Goal: Information Seeking & Learning: Find specific fact

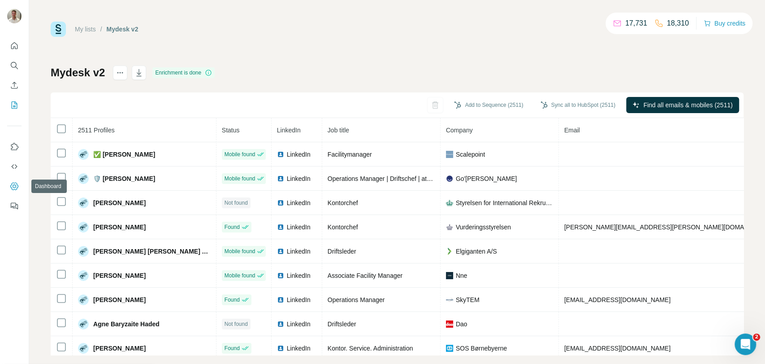
click at [14, 188] on icon "Dashboard" at bounding box center [14, 186] width 9 height 9
click at [126, 73] on button "actions" at bounding box center [120, 72] width 14 height 14
click at [116, 75] on icon "actions" at bounding box center [120, 72] width 9 height 9
click at [16, 62] on icon "Search" at bounding box center [14, 65] width 9 height 9
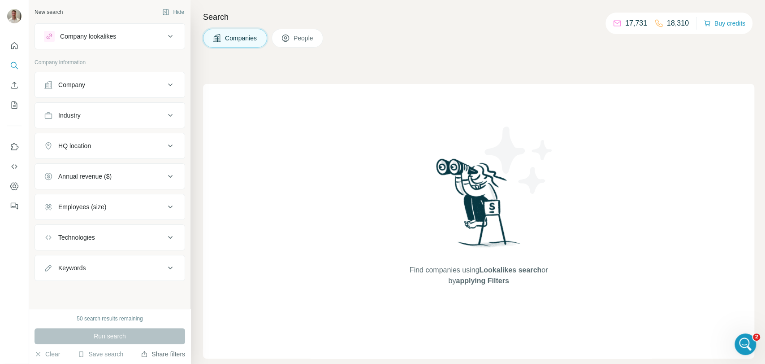
click at [144, 354] on icon "button" at bounding box center [144, 353] width 0 height 4
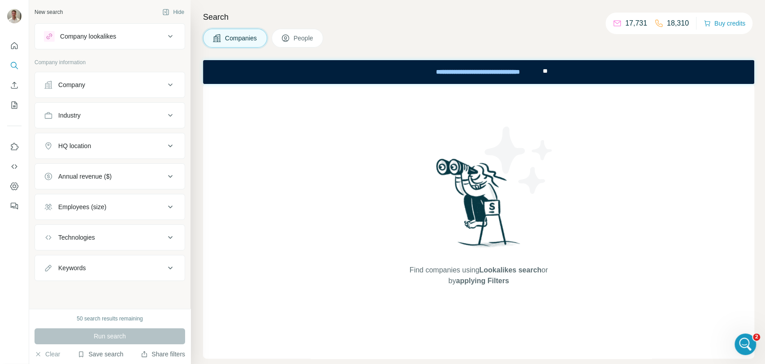
click at [122, 352] on button "Save search" at bounding box center [101, 353] width 46 height 9
click at [126, 343] on div "View my saved searches" at bounding box center [125, 338] width 95 height 18
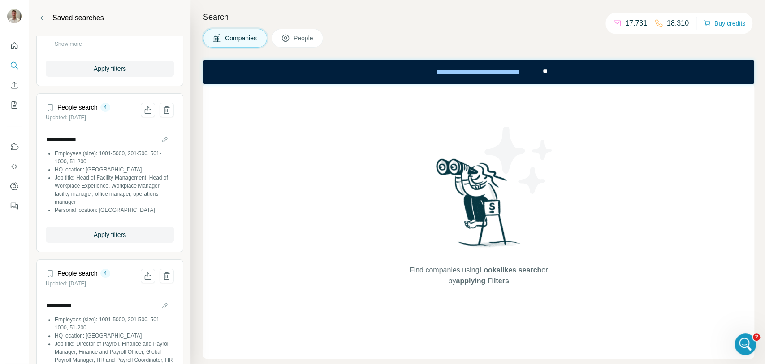
scroll to position [289, 0]
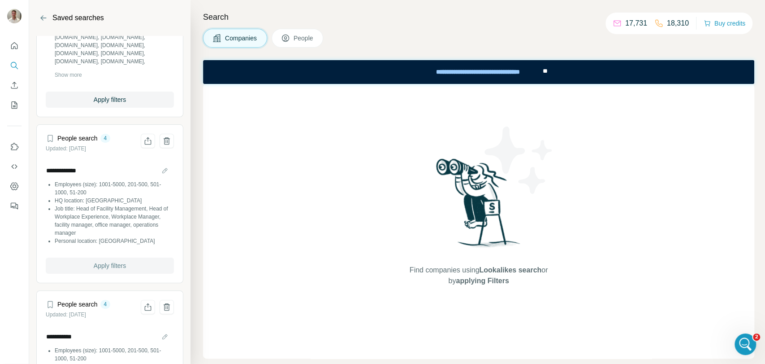
click at [94, 266] on span "Apply filters" at bounding box center [110, 265] width 32 height 9
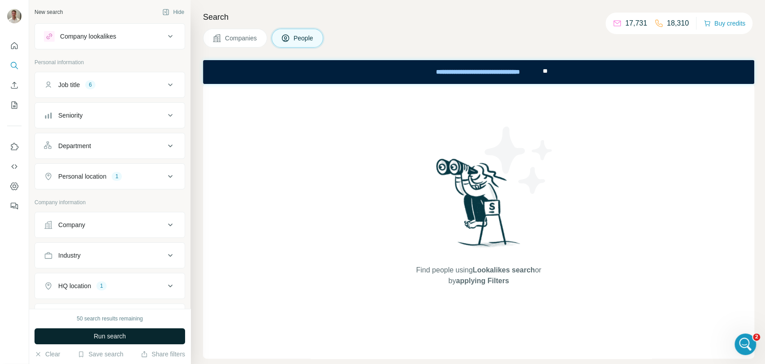
click at [128, 335] on button "Run search" at bounding box center [110, 336] width 151 height 16
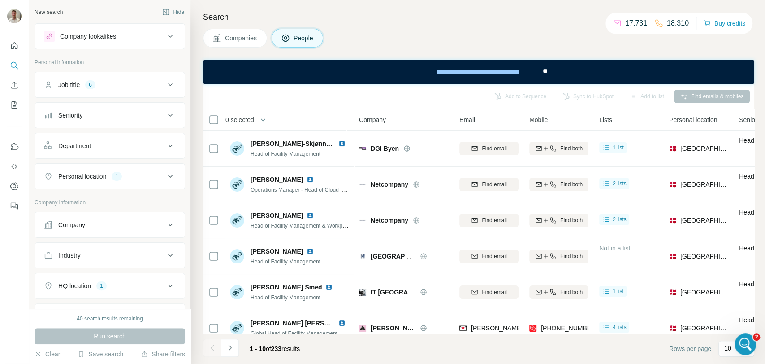
click at [153, 178] on div "Personal location 1" at bounding box center [104, 176] width 121 height 9
click at [167, 93] on button "Job title 6" at bounding box center [110, 85] width 150 height 22
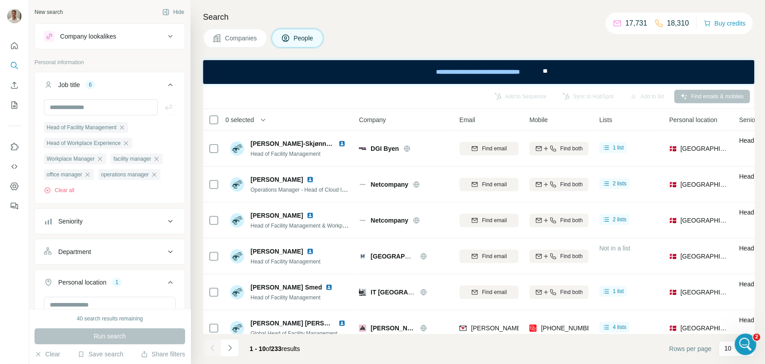
click at [155, 90] on button "Job title 6" at bounding box center [110, 86] width 150 height 25
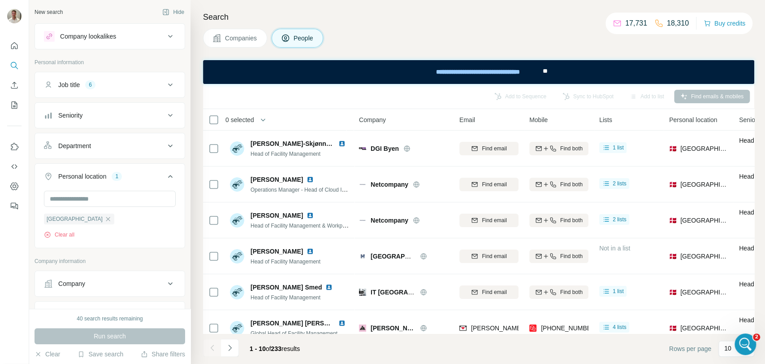
click at [147, 145] on div "Department" at bounding box center [104, 145] width 121 height 9
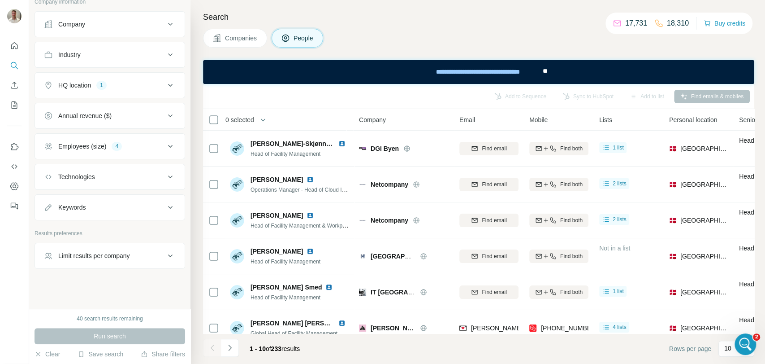
click at [147, 148] on div "Employees (size) 4" at bounding box center [104, 146] width 121 height 9
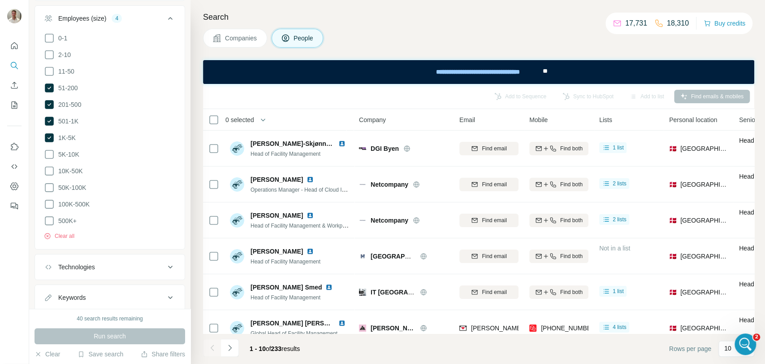
scroll to position [435, 0]
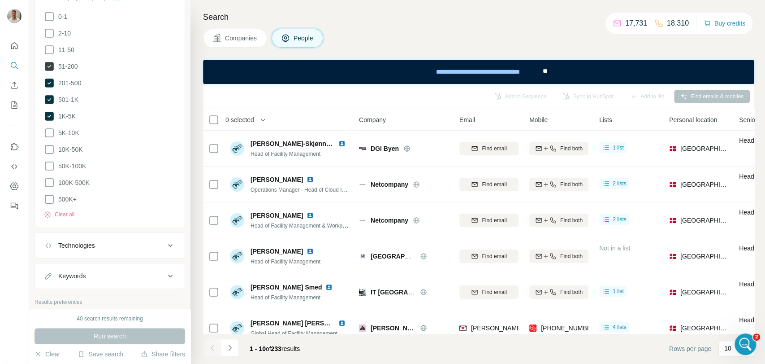
click at [71, 65] on span "51-200" at bounding box center [66, 66] width 23 height 9
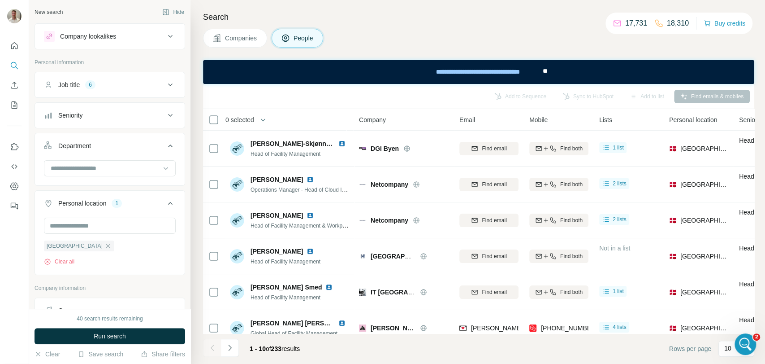
click at [136, 83] on div "Job title 6" at bounding box center [104, 84] width 121 height 9
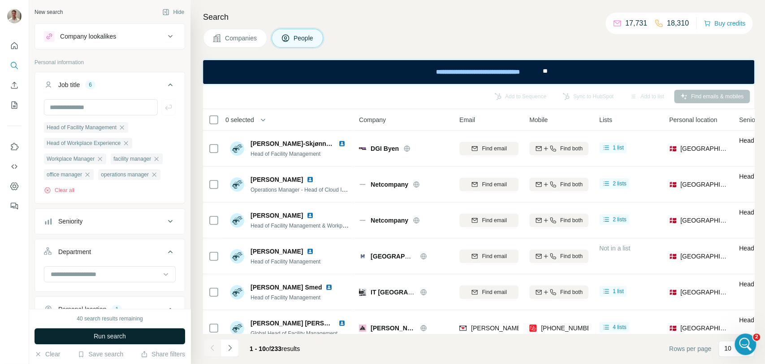
click at [122, 335] on span "Run search" at bounding box center [110, 335] width 32 height 9
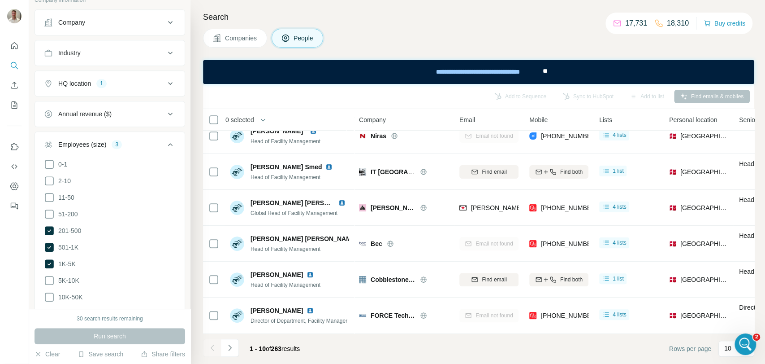
scroll to position [398, 0]
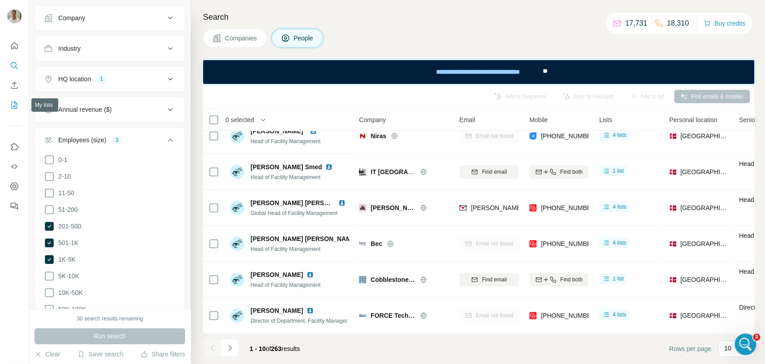
click at [16, 106] on icon "My lists" at bounding box center [14, 104] width 9 height 9
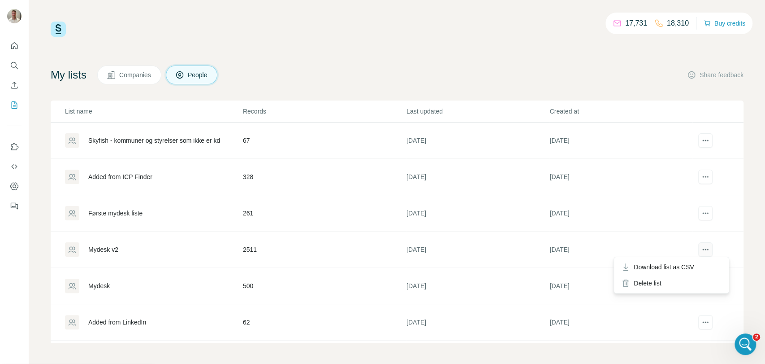
click at [704, 255] on button "actions" at bounding box center [706, 249] width 14 height 14
click at [423, 244] on td "23 days ago" at bounding box center [477, 249] width 143 height 36
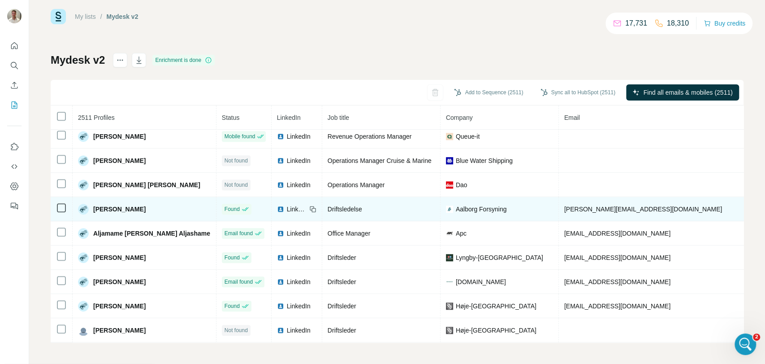
scroll to position [478, 0]
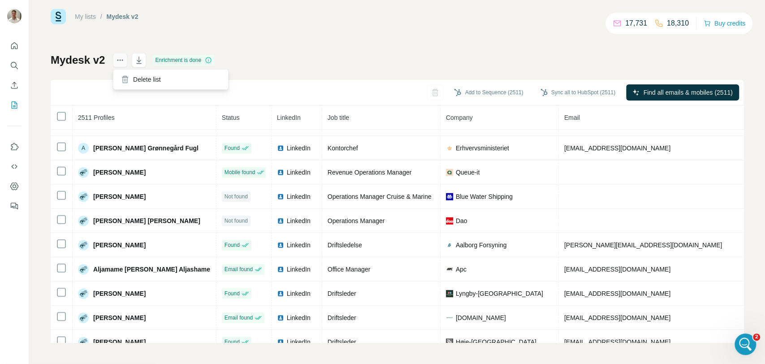
click at [124, 59] on icon "actions" at bounding box center [120, 60] width 9 height 9
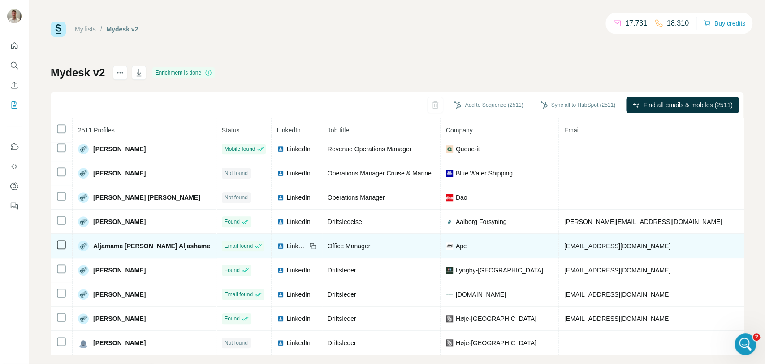
scroll to position [0, 0]
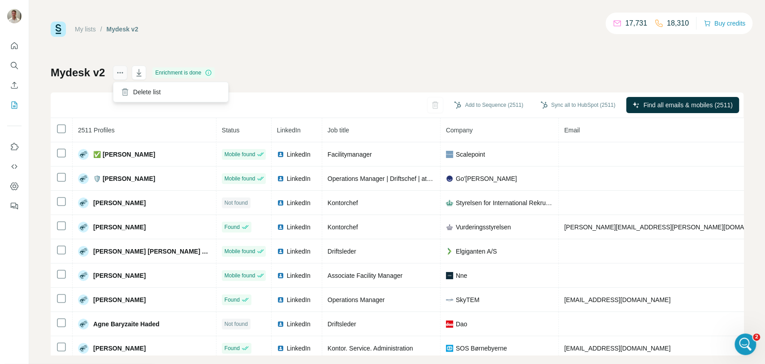
click at [119, 74] on icon "actions" at bounding box center [120, 72] width 9 height 9
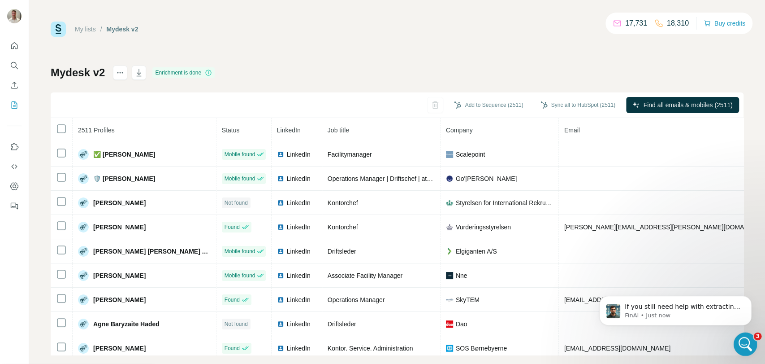
click at [735, 340] on div "Open Intercom Messenger" at bounding box center [745, 343] width 30 height 30
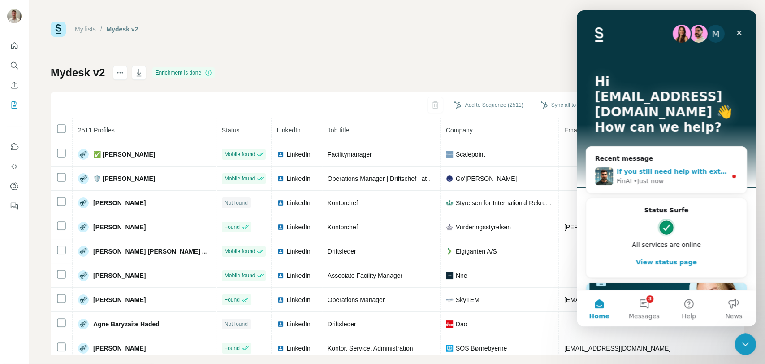
click at [698, 176] on div "FinAI • Just now" at bounding box center [672, 180] width 110 height 9
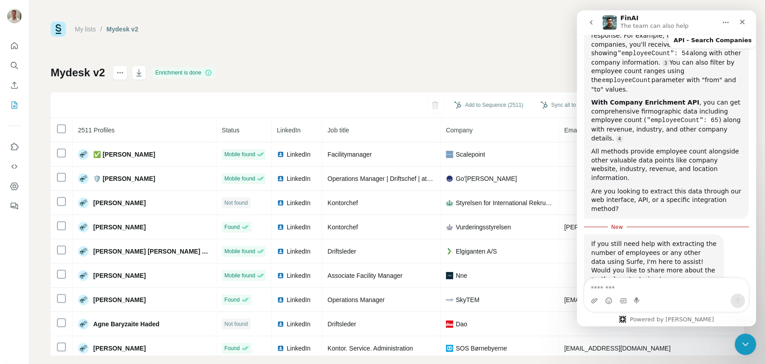
scroll to position [226, 0]
type textarea "**********"
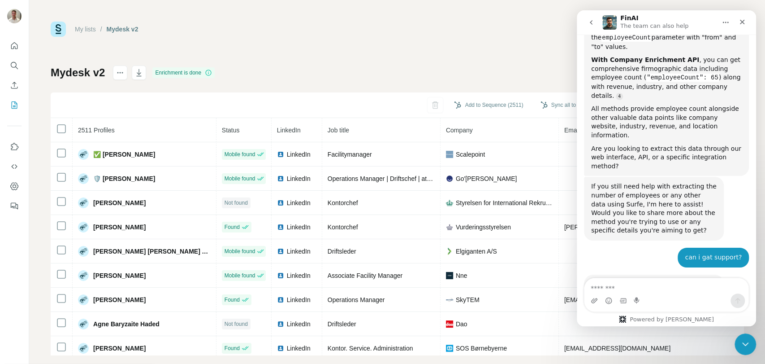
scroll to position [300, 0]
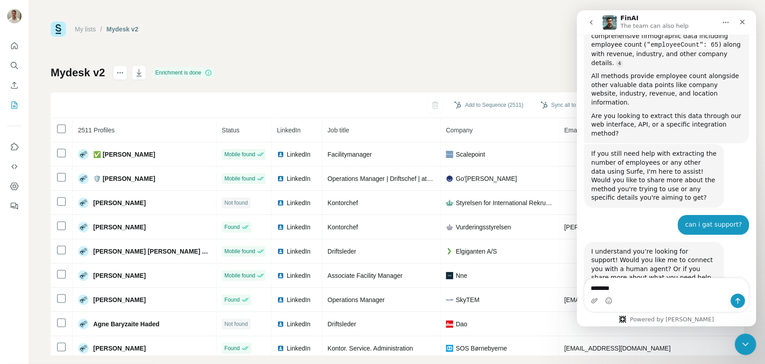
type textarea "*******"
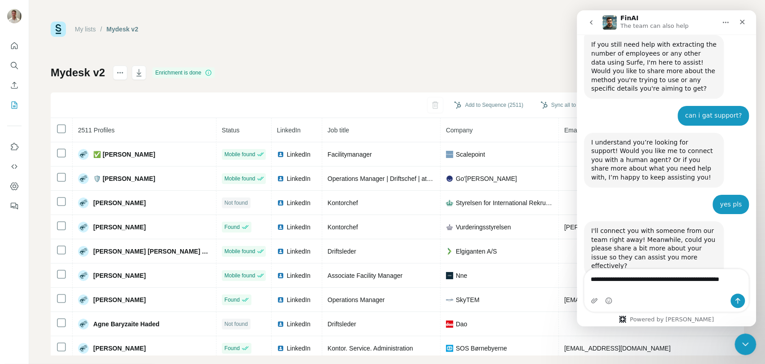
scroll to position [417, 0]
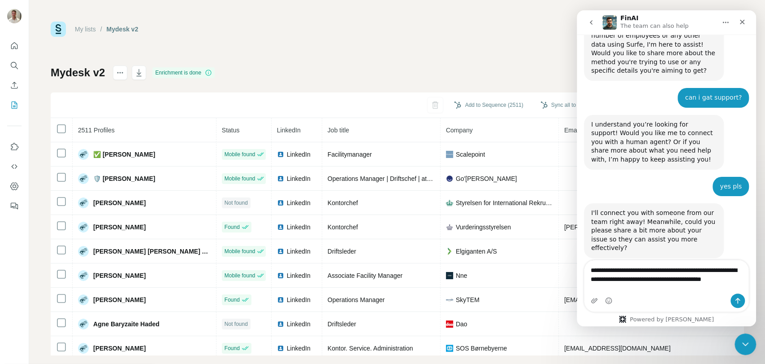
type textarea "**********"
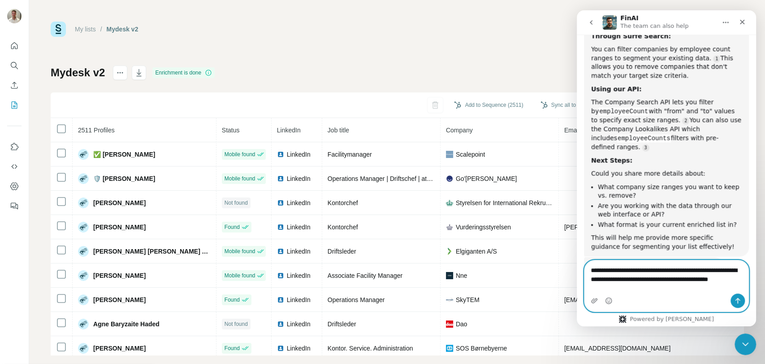
scroll to position [750, 0]
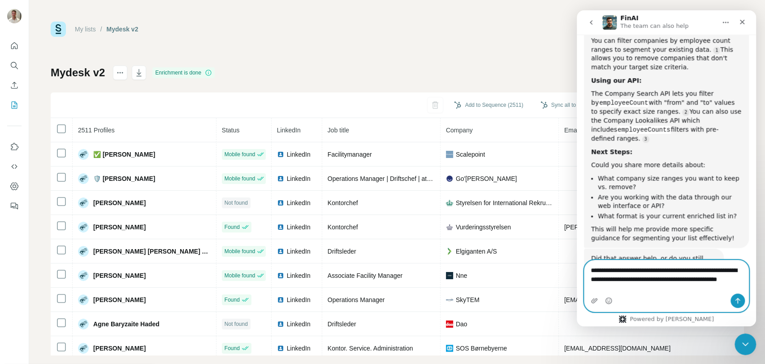
type textarea "**********"
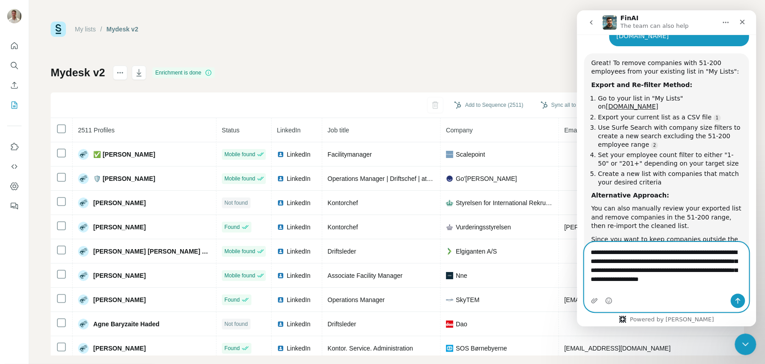
scroll to position [1041, 0]
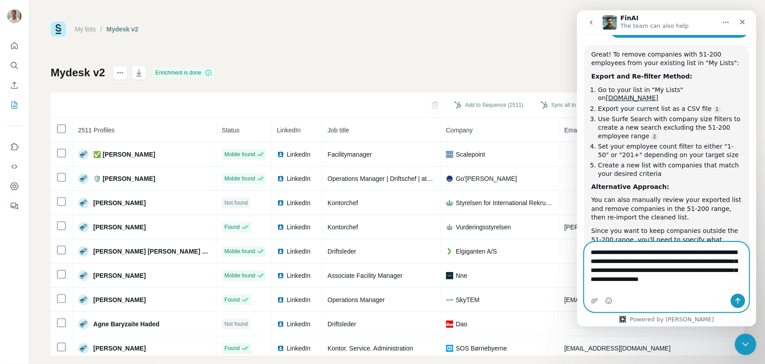
type textarea "**********"
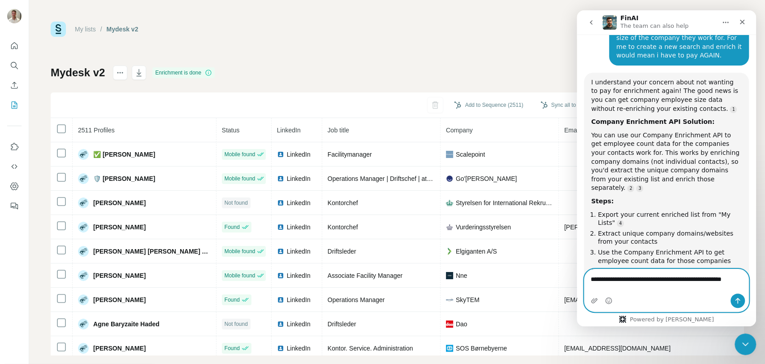
scroll to position [1370, 0]
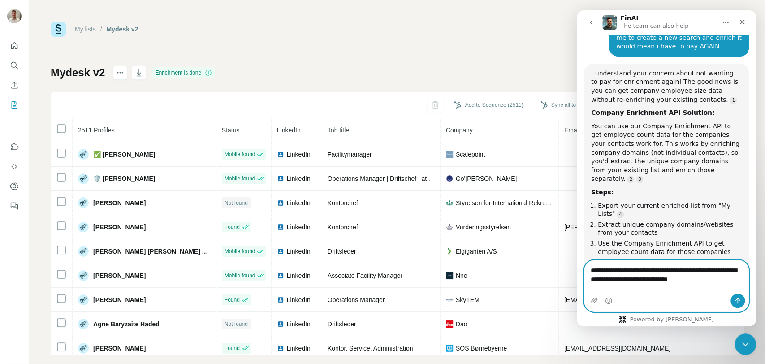
type textarea "**********"
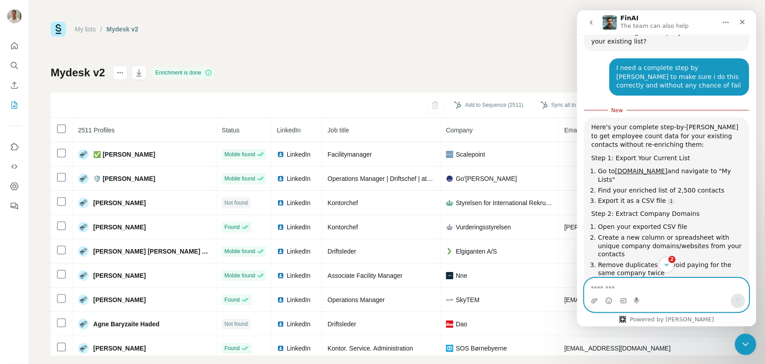
scroll to position [1697, 0]
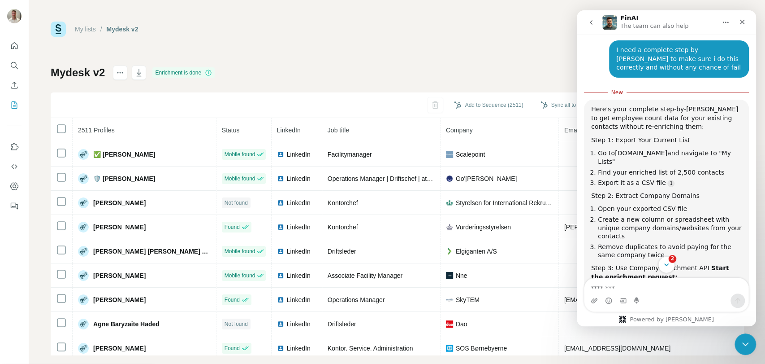
click at [668, 263] on icon "Scroll to bottom" at bounding box center [667, 265] width 8 height 8
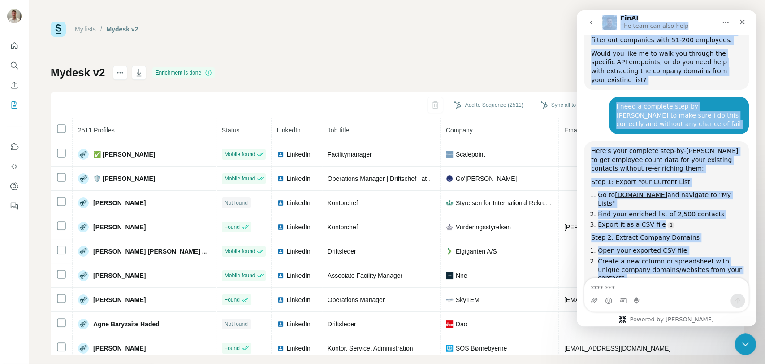
scroll to position [1627, 0]
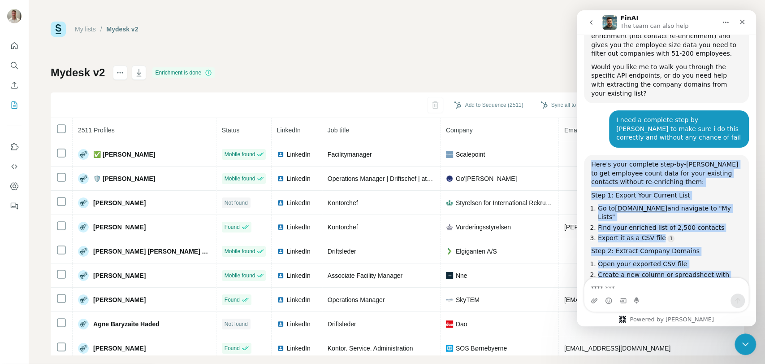
drag, startPoint x: 726, startPoint y: 160, endPoint x: 590, endPoint y: 52, distance: 172.7
copy div "Here's your complete step-by-step guide to get employee count data for your exi…"
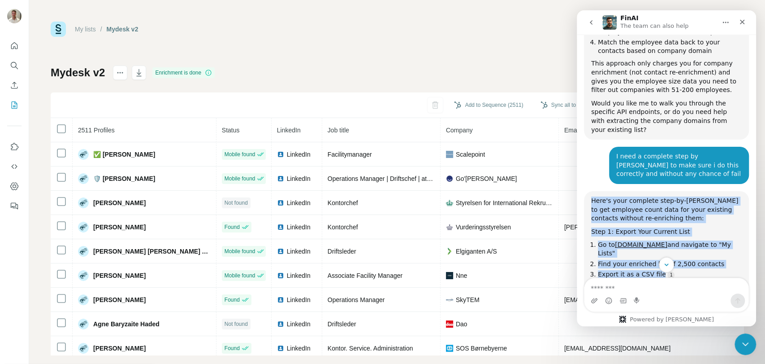
scroll to position [1481, 0]
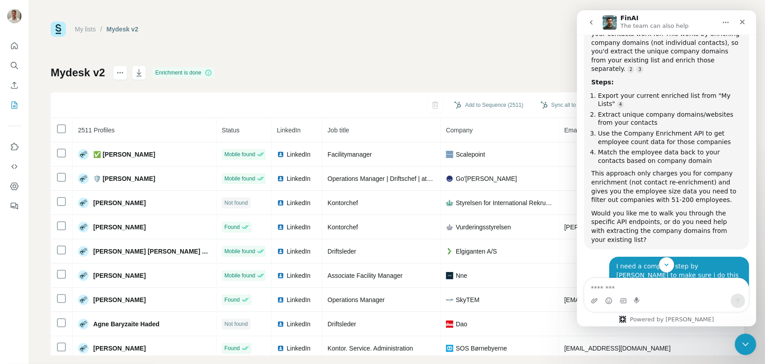
copy div "Here's your complete step-by-step guide to get employee count data for your exi…"
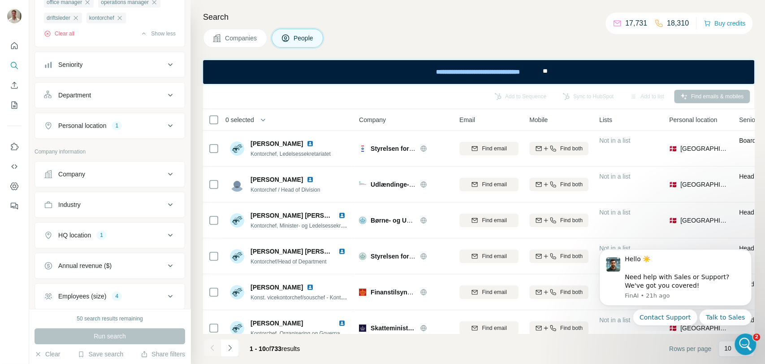
scroll to position [249, 0]
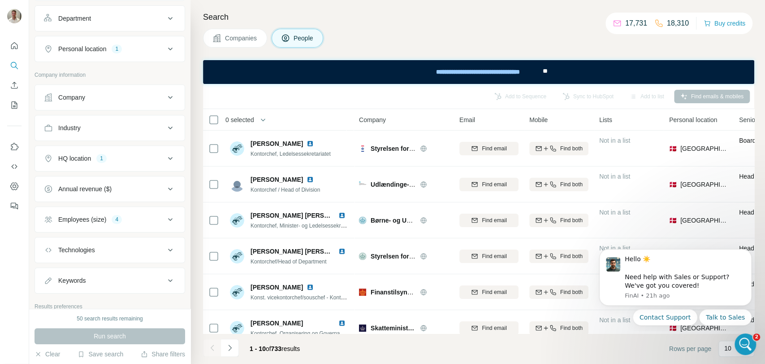
click at [132, 215] on div "Employees (size) 4" at bounding box center [104, 219] width 121 height 9
